Goal: Register for event/course

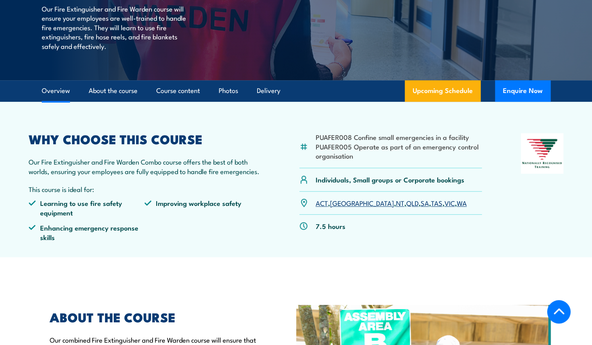
scroll to position [199, 0]
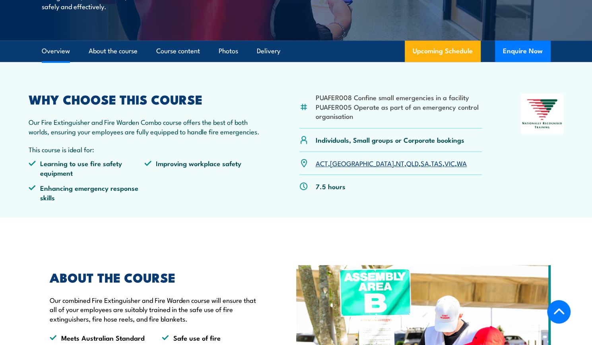
click at [420, 168] on link "SA" at bounding box center [424, 163] width 8 height 10
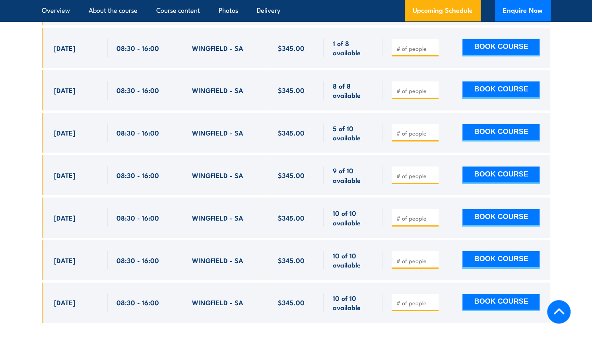
scroll to position [1463, 0]
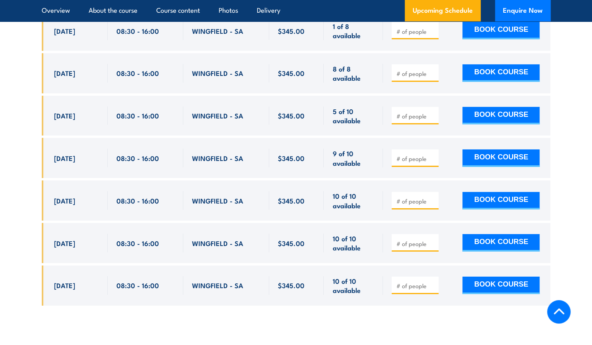
click at [206, 153] on span "WINGFIELD - SA" at bounding box center [217, 157] width 51 height 9
copy span "WINGFIELD"
drag, startPoint x: 313, startPoint y: 151, endPoint x: 279, endPoint y: 151, distance: 33.4
click at [279, 151] on div "$345.00" at bounding box center [296, 158] width 37 height 19
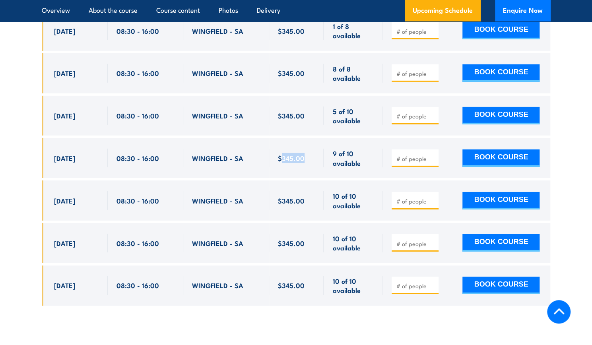
copy span "345.00"
drag, startPoint x: 241, startPoint y: 238, endPoint x: 192, endPoint y: 238, distance: 48.5
click at [192, 238] on span "WINGFIELD - SA" at bounding box center [217, 242] width 51 height 9
copy span "WINGFIELD - SA"
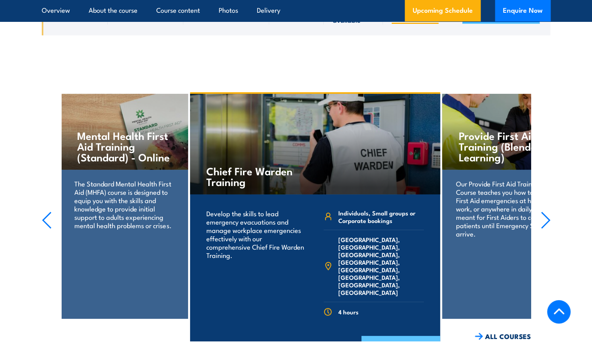
scroll to position [1781, 0]
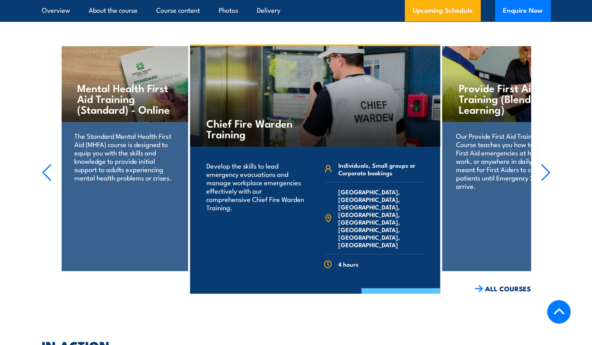
click at [387, 288] on link "COURSE DETAILS" at bounding box center [400, 298] width 79 height 21
click at [378, 288] on link "COURSE DETAILS" at bounding box center [400, 298] width 79 height 21
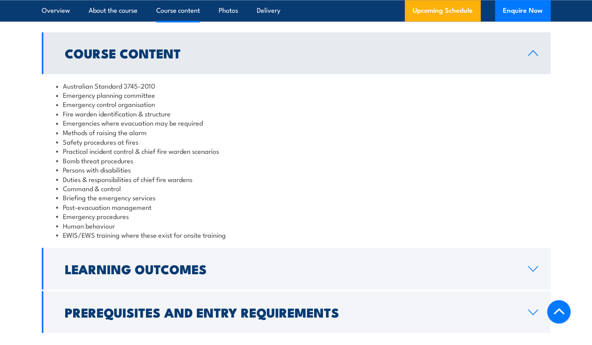
scroll to position [715, 0]
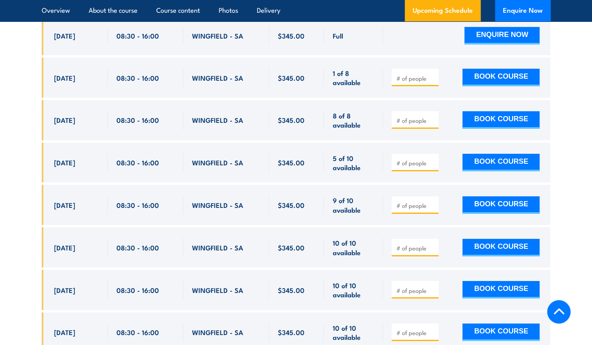
scroll to position [1344, 0]
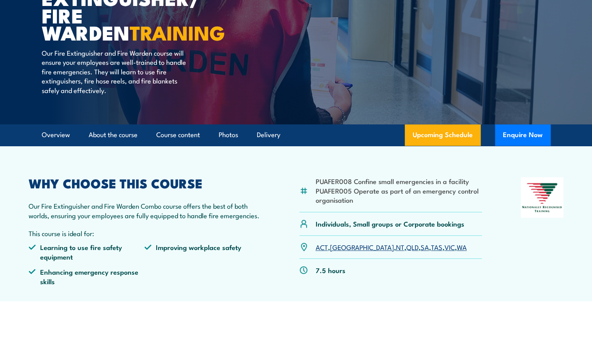
scroll to position [73, 0]
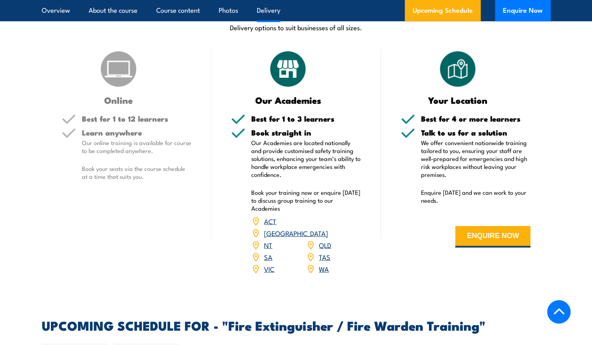
scroll to position [1304, 0]
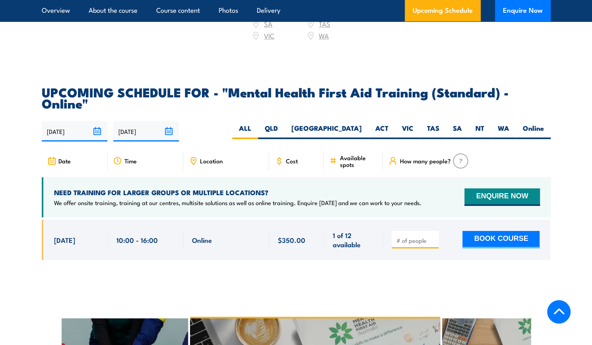
scroll to position [1589, 0]
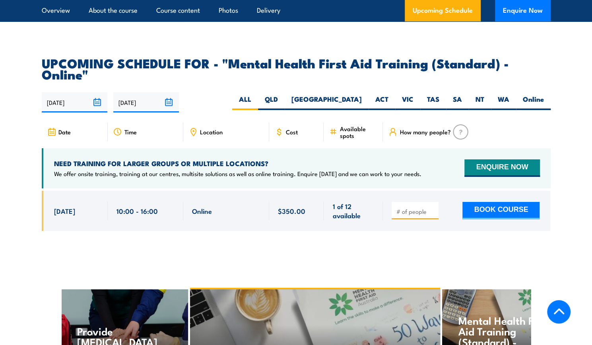
click at [75, 206] on span "7 Nov, 2025" at bounding box center [64, 210] width 21 height 9
drag, startPoint x: 84, startPoint y: 196, endPoint x: 51, endPoint y: 220, distance: 41.0
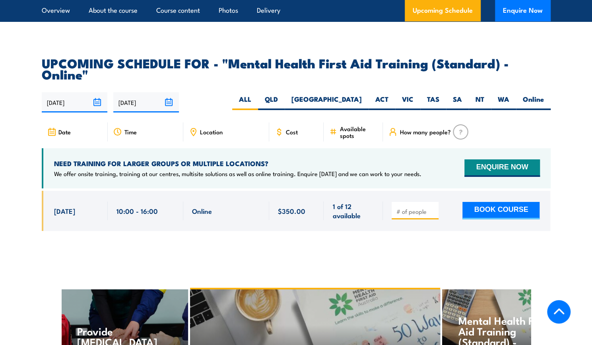
drag, startPoint x: 11, startPoint y: 164, endPoint x: 17, endPoint y: 164, distance: 6.0
click at [14, 164] on section "UPCOMING SCHEDULE FOR - "Mental Health First Aid Training (Standard) - Online" …" at bounding box center [296, 150] width 592 height 186
click at [409, 95] on label "VIC" at bounding box center [407, 102] width 25 height 15
click at [413, 95] on input "VIC" at bounding box center [415, 97] width 5 height 5
radio input "true"
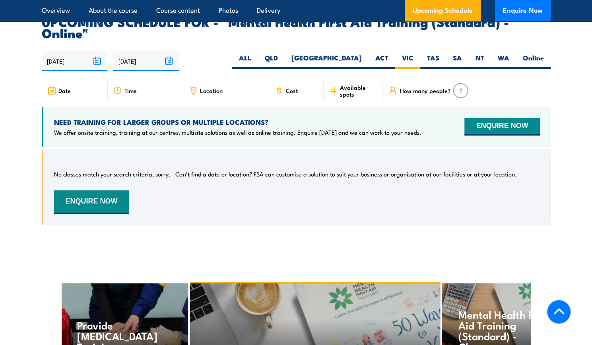
scroll to position [1631, 0]
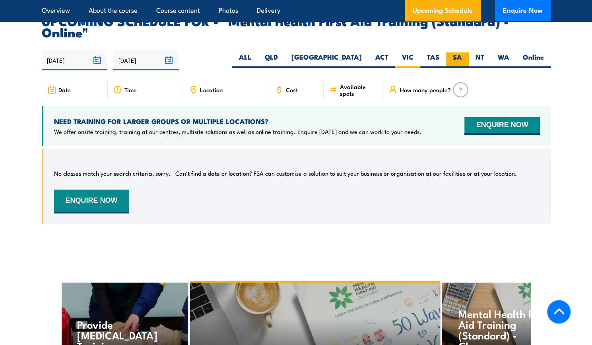
click at [464, 52] on label "SA" at bounding box center [457, 59] width 23 height 15
click at [464, 52] on input "SA" at bounding box center [464, 54] width 5 height 5
radio input "true"
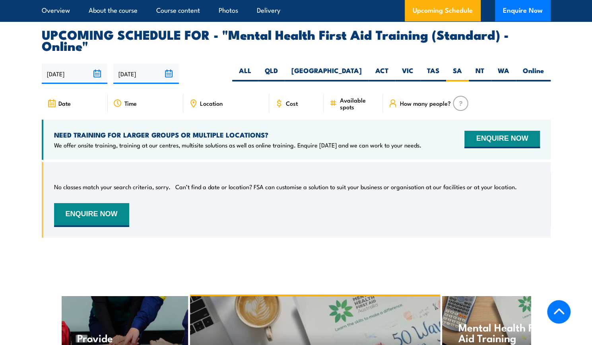
scroll to position [1631, 0]
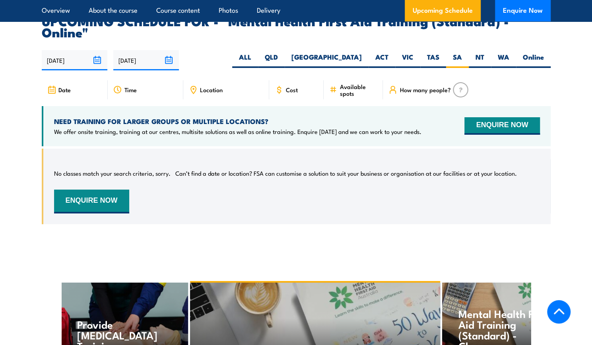
drag, startPoint x: 77, startPoint y: 74, endPoint x: 114, endPoint y: 73, distance: 37.4
click at [78, 80] on div "Date" at bounding box center [75, 89] width 66 height 19
click at [122, 80] on div "Time" at bounding box center [145, 89] width 75 height 19
click at [92, 190] on button "ENQUIRE NOW" at bounding box center [91, 202] width 75 height 24
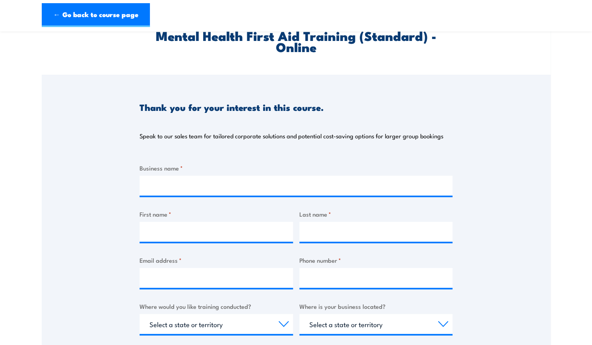
scroll to position [79, 0]
